Goal: Information Seeking & Learning: Learn about a topic

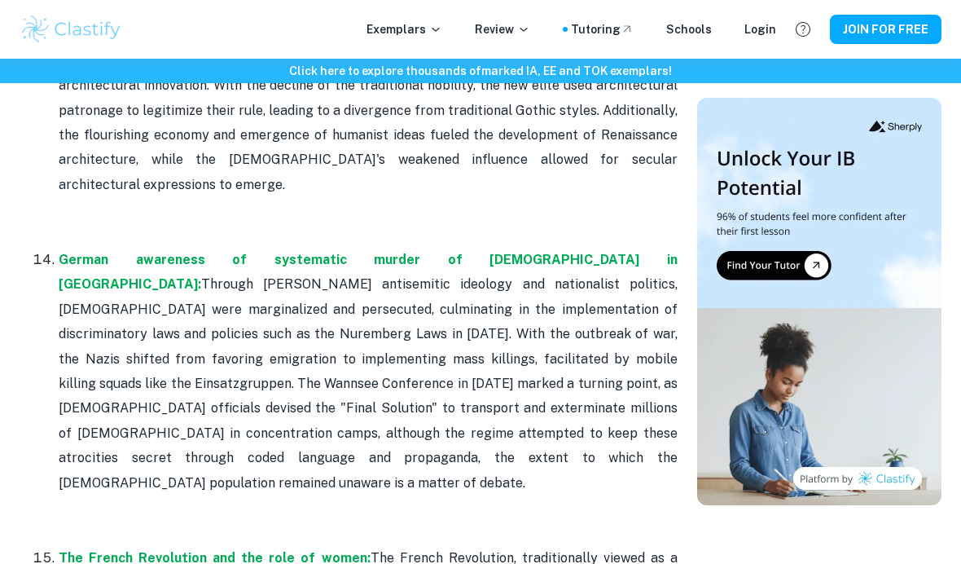
scroll to position [4254, 0]
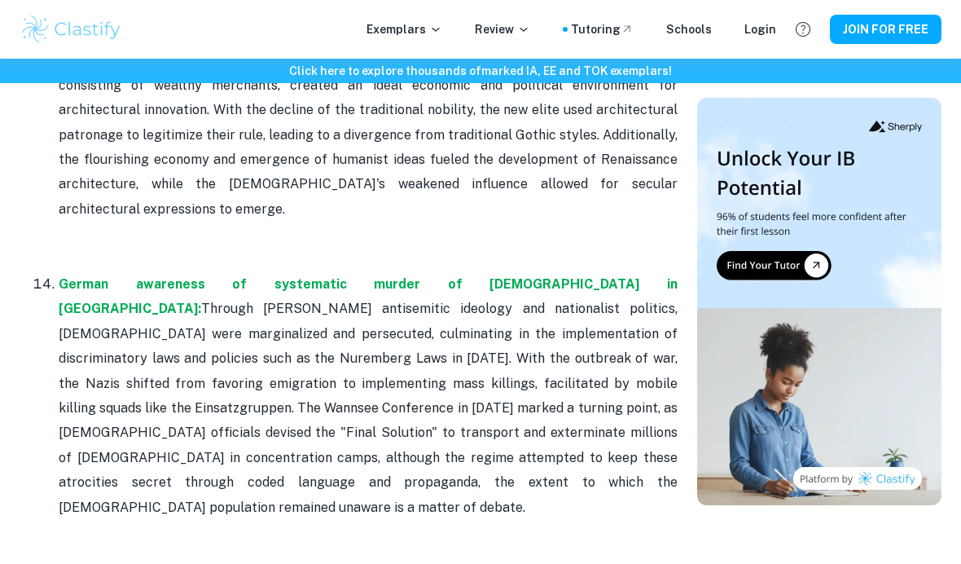
click at [440, 29] on p "Exemplars" at bounding box center [404, 29] width 76 height 18
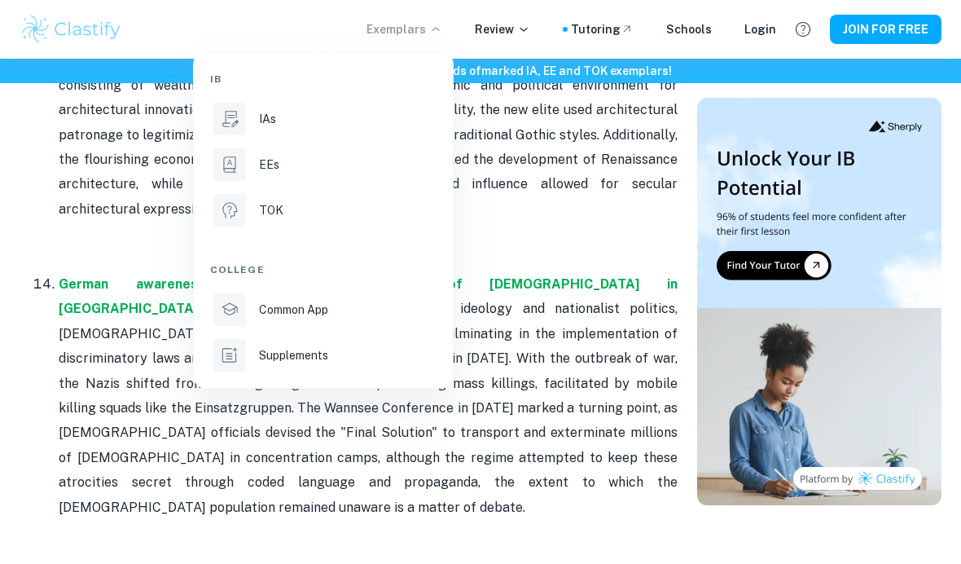
click at [283, 156] on div "EEs" at bounding box center [346, 165] width 174 height 18
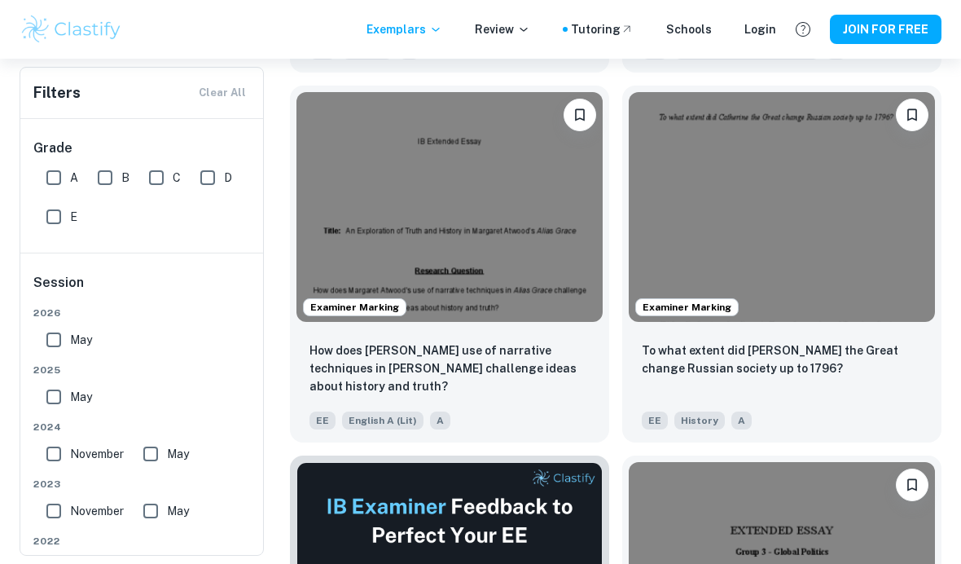
scroll to position [3299, 0]
click at [792, 321] on img at bounding box center [782, 206] width 306 height 230
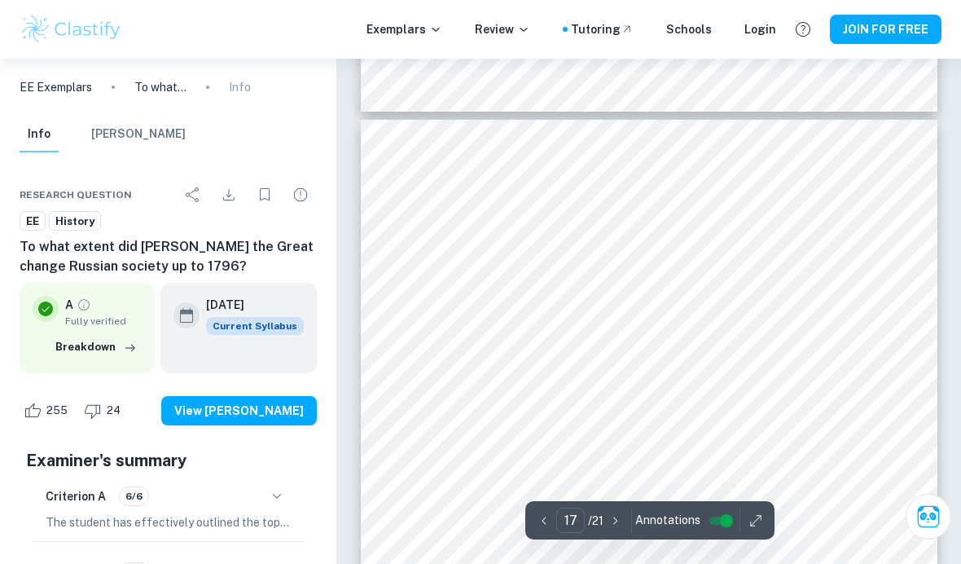
scroll to position [13487, 0]
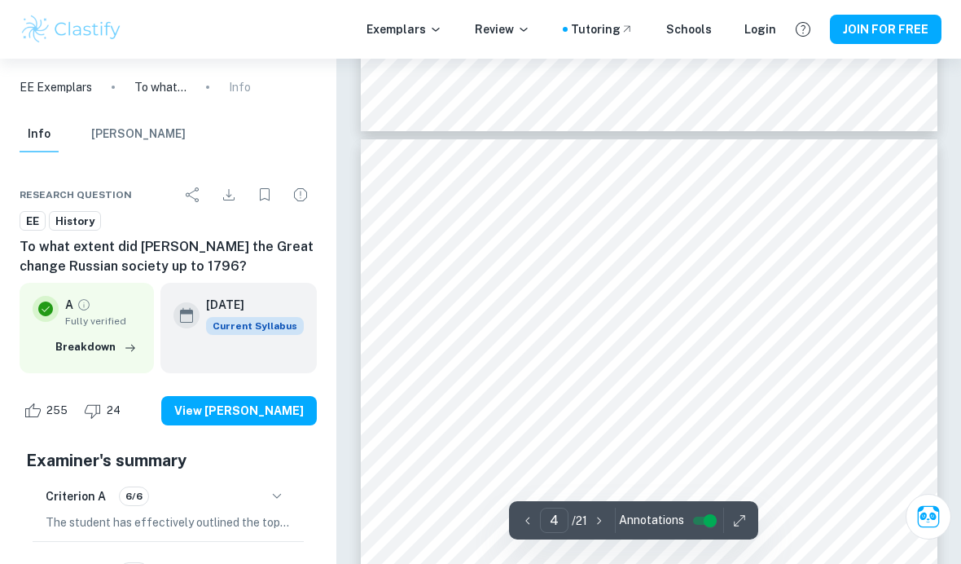
type input "4"
